Goal: Browse casually

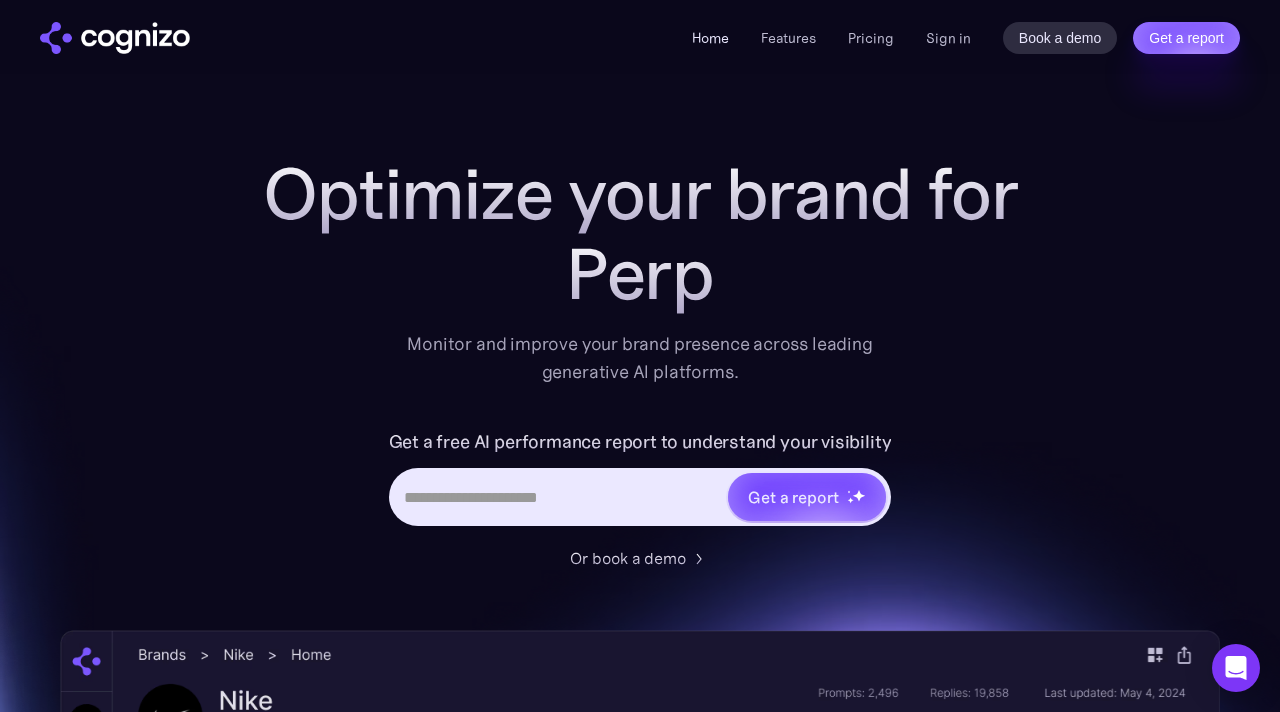
click at [714, 37] on link "Home" at bounding box center [710, 38] width 37 height 18
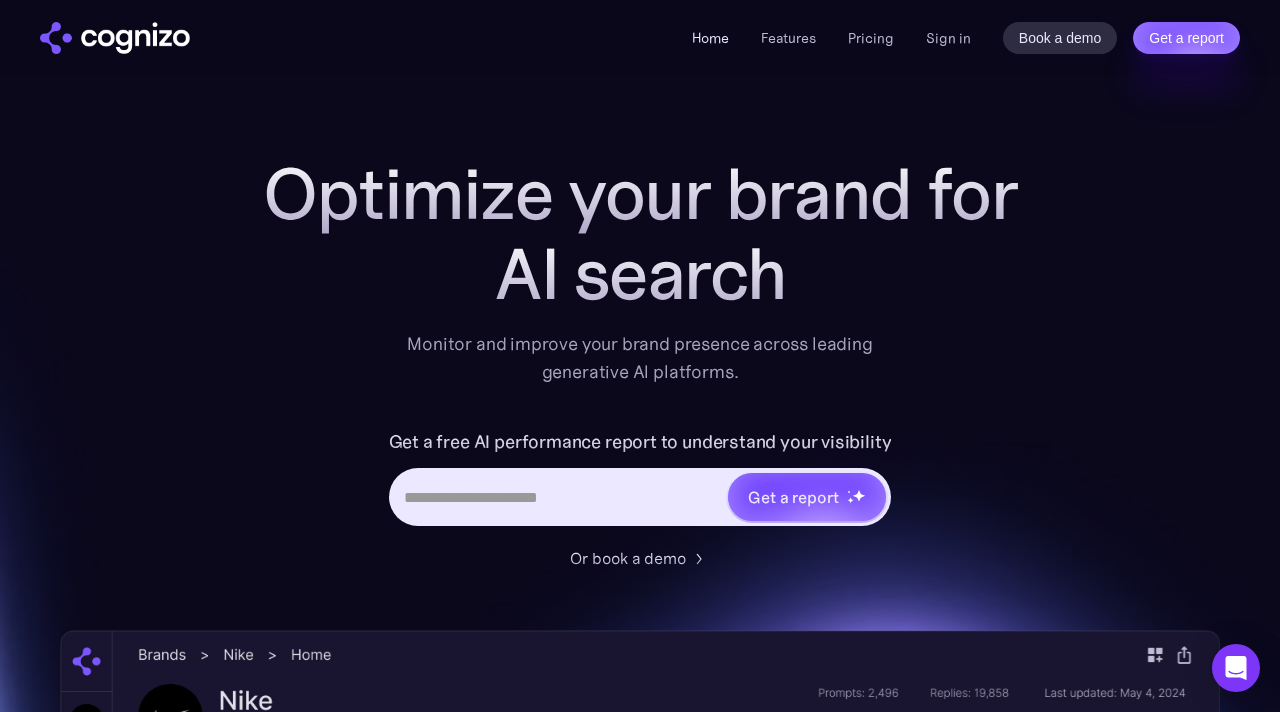
click at [713, 38] on link "Home" at bounding box center [710, 38] width 37 height 18
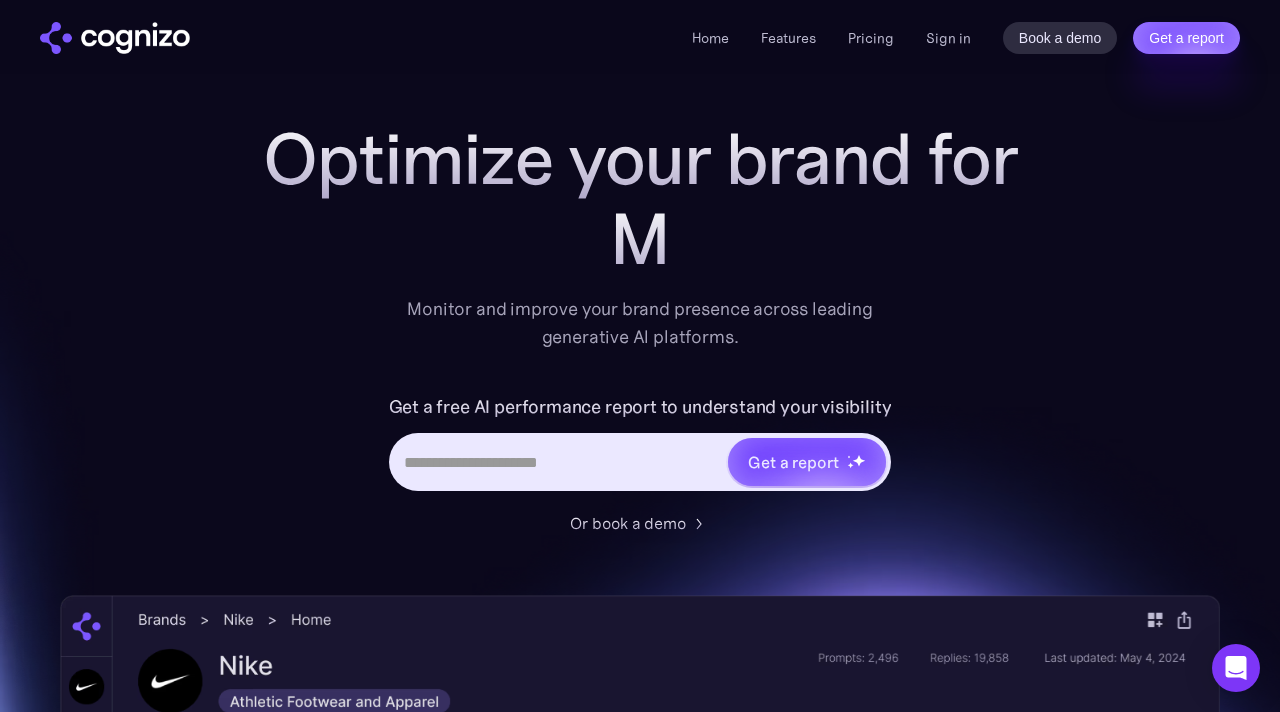
scroll to position [33, 0]
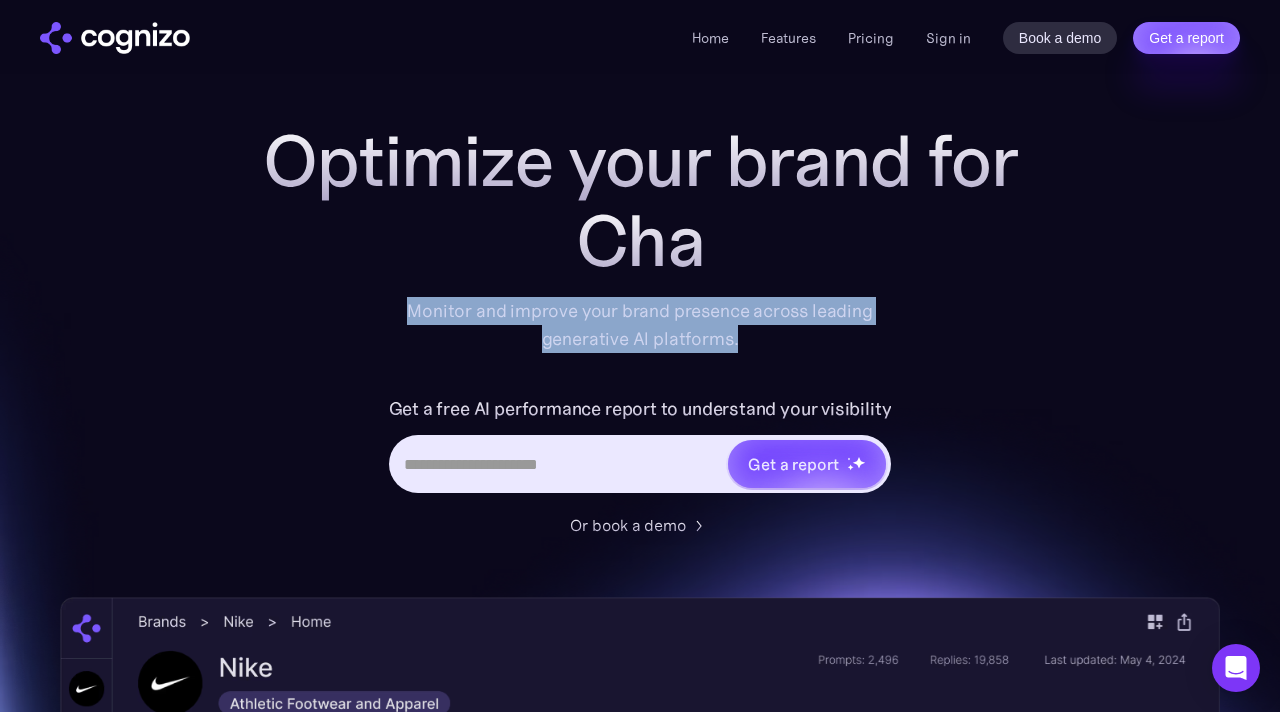
drag, startPoint x: 412, startPoint y: 312, endPoint x: 711, endPoint y: 343, distance: 300.5
click at [769, 344] on div "Monitor and improve your brand presence across leading generative AI platforms." at bounding box center [640, 325] width 492 height 56
copy div "Monitor and improve your brand presence across leading generative AI platforms."
